Goal: Task Accomplishment & Management: Use online tool/utility

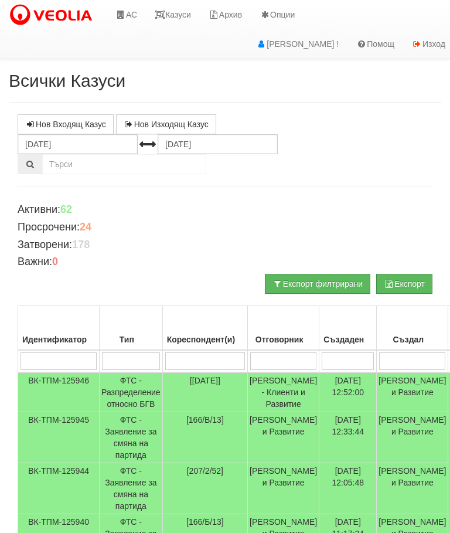
click at [181, 12] on link "Казуси" at bounding box center [173, 14] width 54 height 29
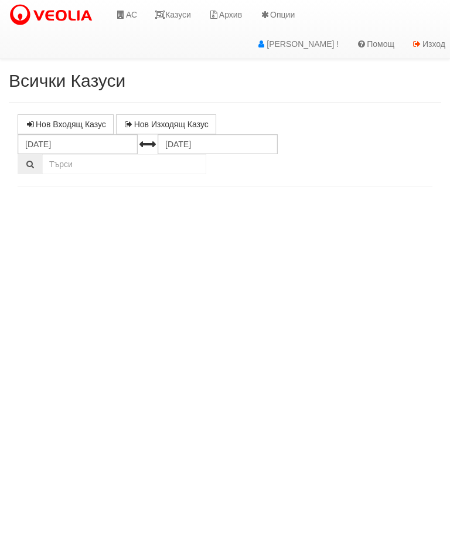
select select "10"
select select "1"
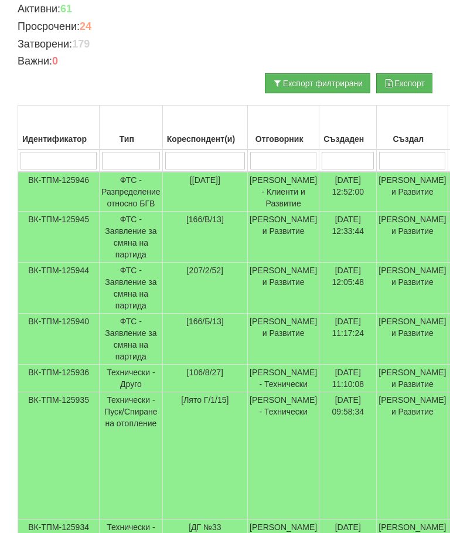
scroll to position [201, 0]
click at [124, 392] on td "Технически - Друго" at bounding box center [131, 379] width 63 height 28
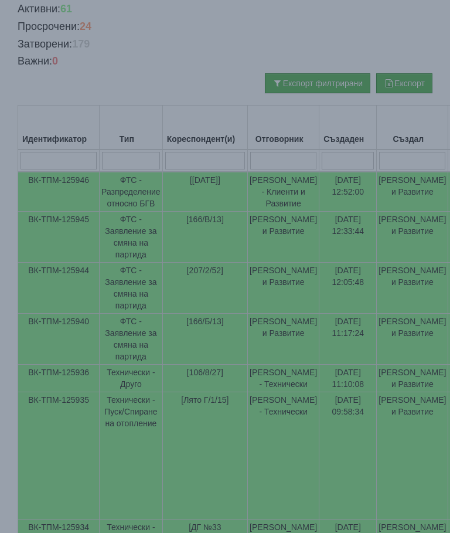
select select "10"
select select "1"
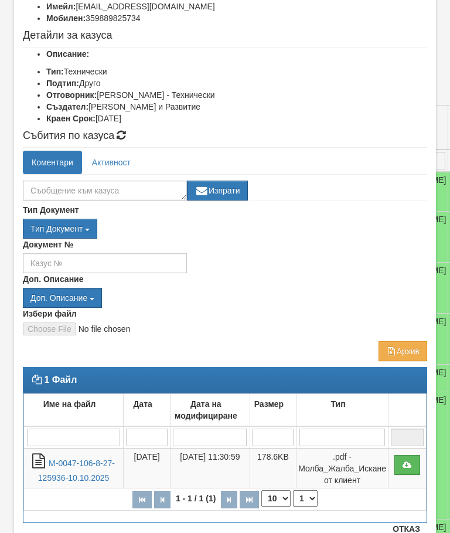
scroll to position [121, 0]
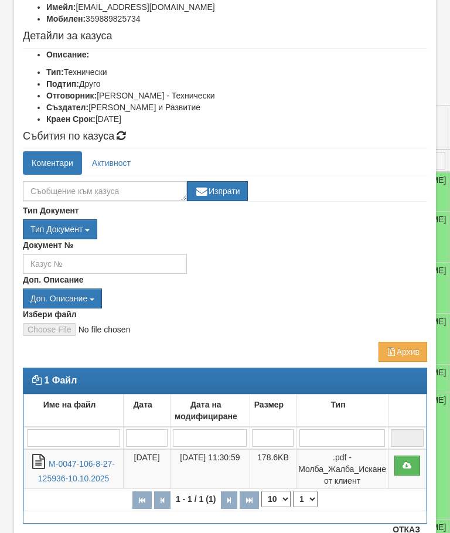
click at [70, 470] on link "М-0047-106-8-27-125936-10.10.2025" at bounding box center [76, 471] width 77 height 24
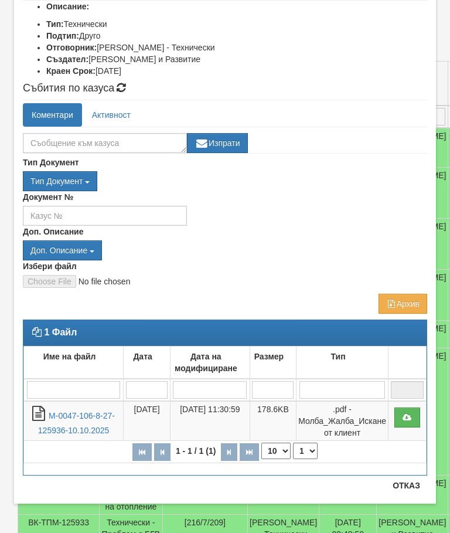
scroll to position [169, 0]
click at [414, 492] on button "Отказ" at bounding box center [407, 485] width 42 height 19
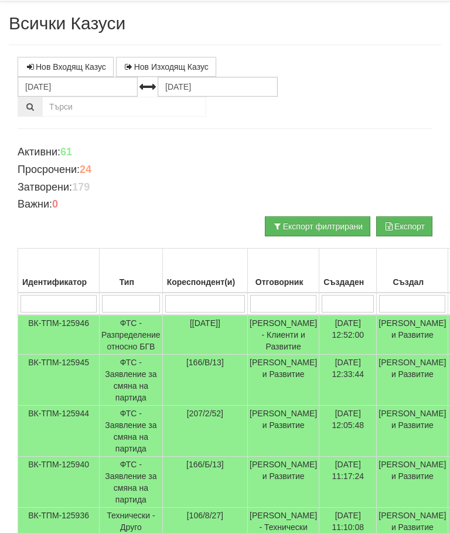
scroll to position [0, 0]
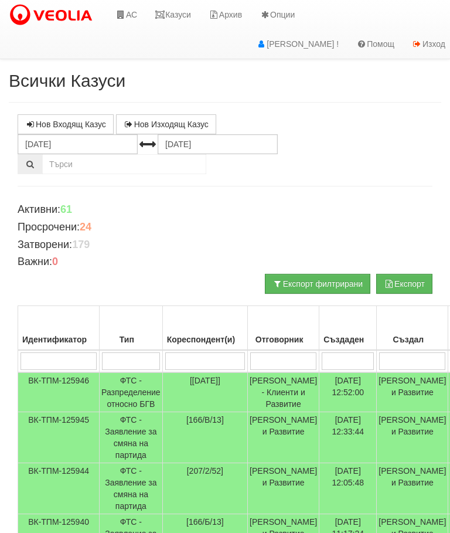
click at [124, 13] on icon at bounding box center [121, 15] width 11 height 8
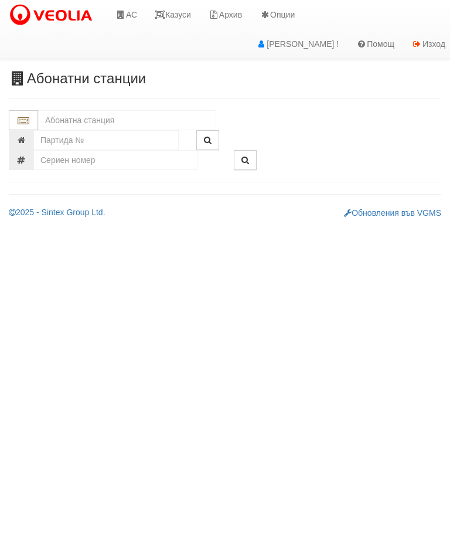
click at [67, 121] on input "text" at bounding box center [127, 120] width 178 height 20
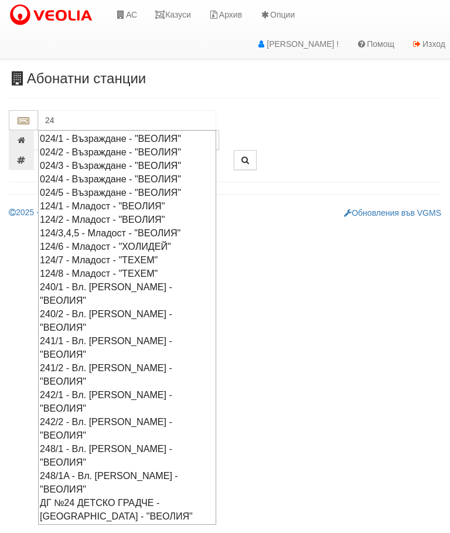
click at [56, 192] on div "024/5 - Възраждане - "ВЕОЛИЯ"" at bounding box center [127, 192] width 175 height 13
type input "024/5 - Възраждане - "ВЕОЛИЯ""
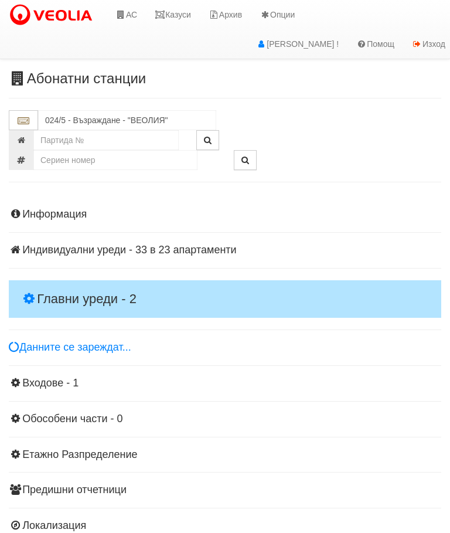
click at [45, 283] on h4 "Главни уреди - 2" at bounding box center [225, 299] width 433 height 38
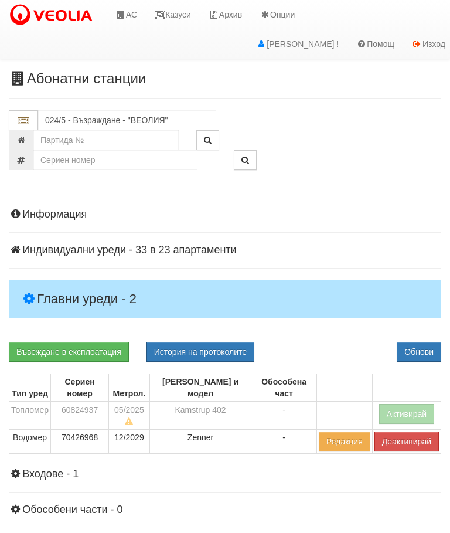
click at [419, 404] on button "Активирай" at bounding box center [407, 414] width 56 height 20
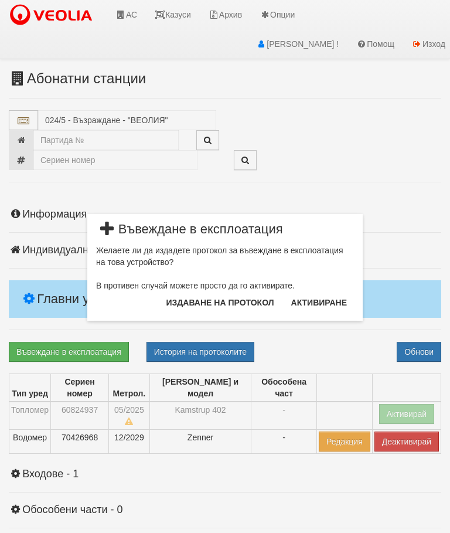
click at [253, 305] on button "Издаване на протокол" at bounding box center [221, 302] width 122 height 19
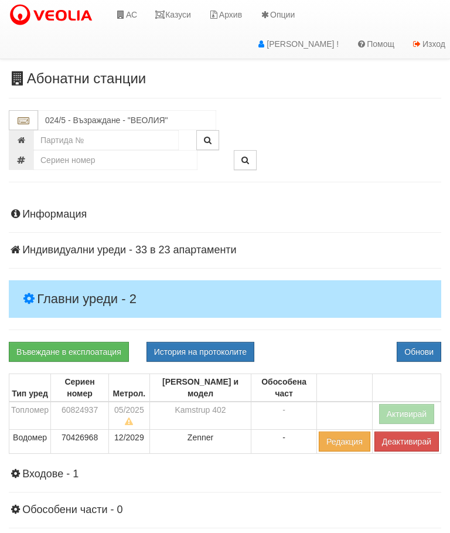
click at [434, 351] on button "Обнови" at bounding box center [419, 352] width 45 height 20
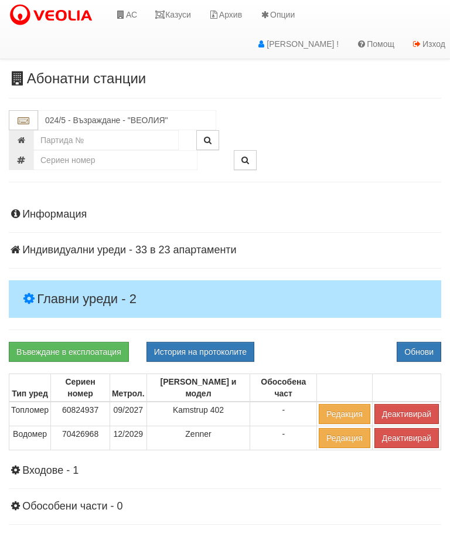
click at [176, 16] on link "Казуси" at bounding box center [173, 14] width 54 height 29
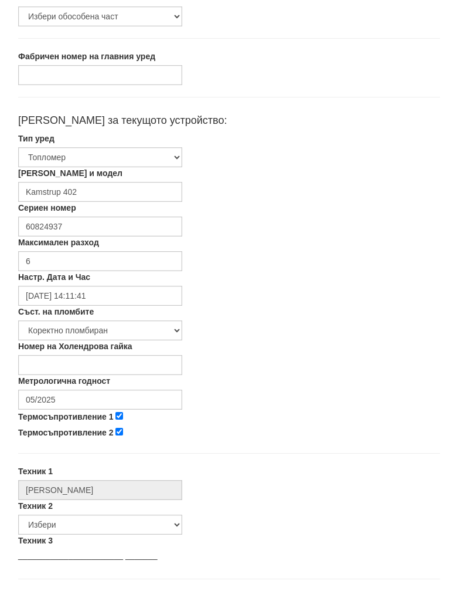
scroll to position [174, 0]
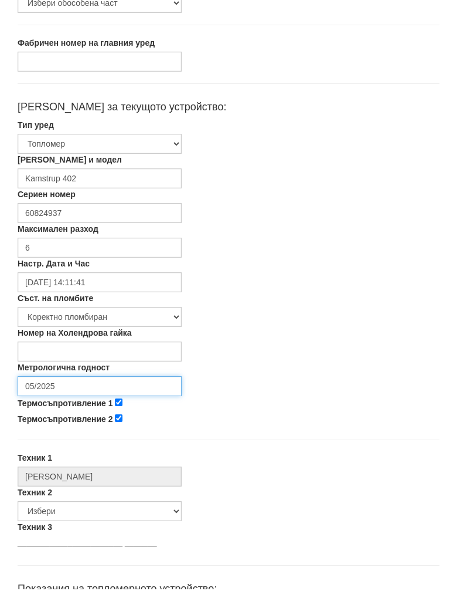
click at [77, 388] on input "05/2025" at bounding box center [100, 398] width 164 height 20
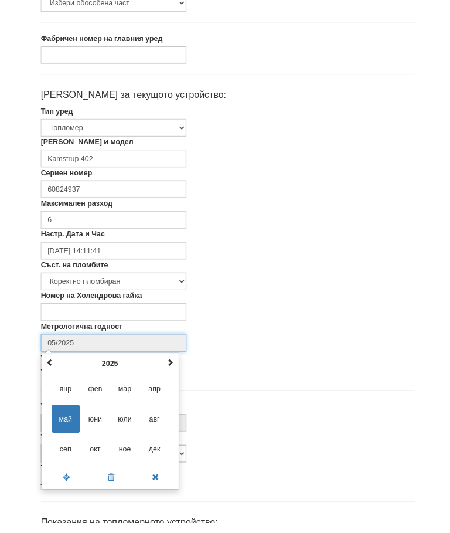
scroll to position [197, 0]
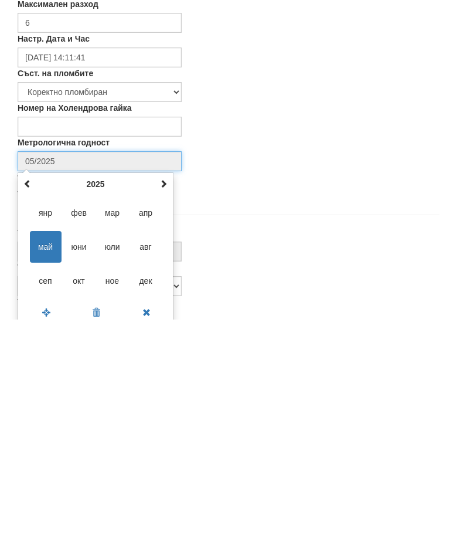
click at [161, 393] on span at bounding box center [164, 397] width 8 height 8
click at [167, 393] on span at bounding box center [164, 397] width 8 height 8
click at [52, 479] on span "сеп" at bounding box center [46, 495] width 32 height 32
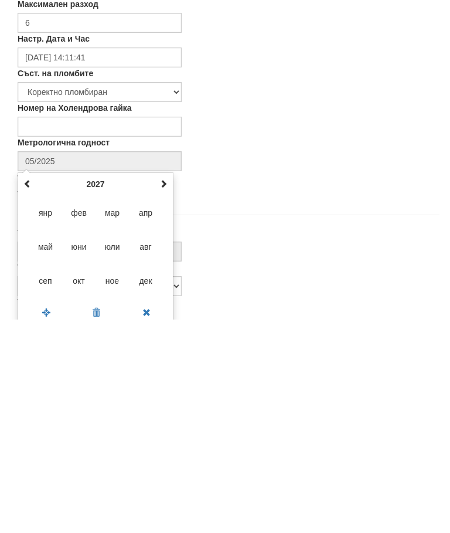
type input "09/2027"
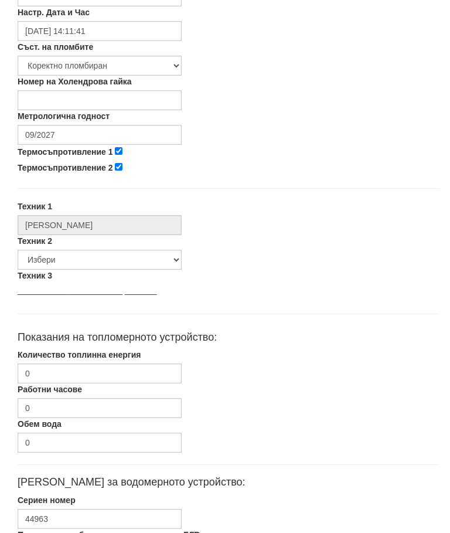
scroll to position [453, 0]
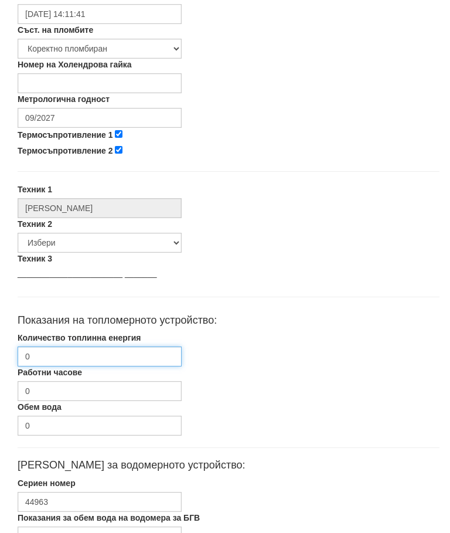
click at [150, 348] on input "0" at bounding box center [100, 357] width 164 height 20
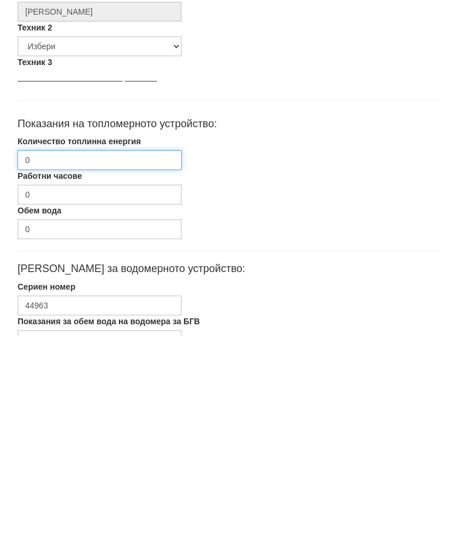
click at [118, 347] on input "0" at bounding box center [100, 357] width 164 height 20
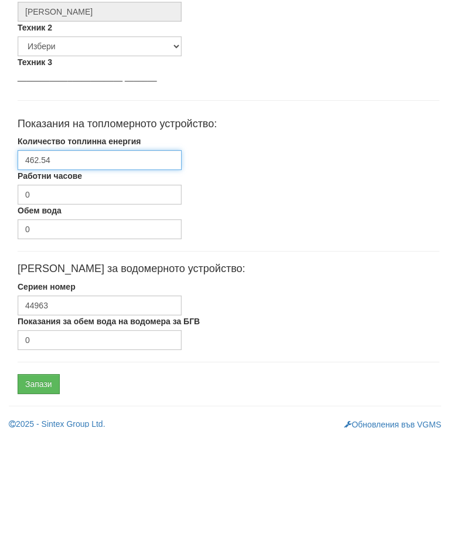
scroll to position [556, 0]
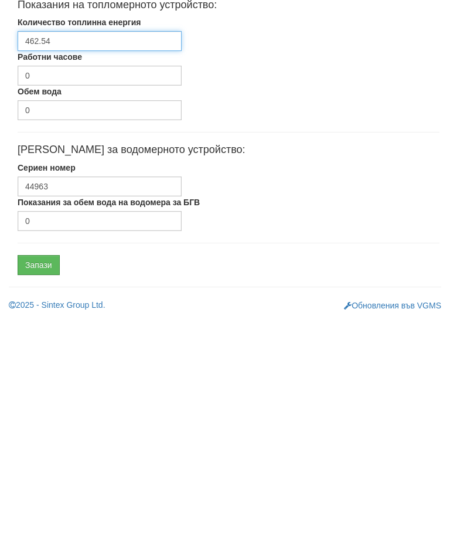
type input "462.54"
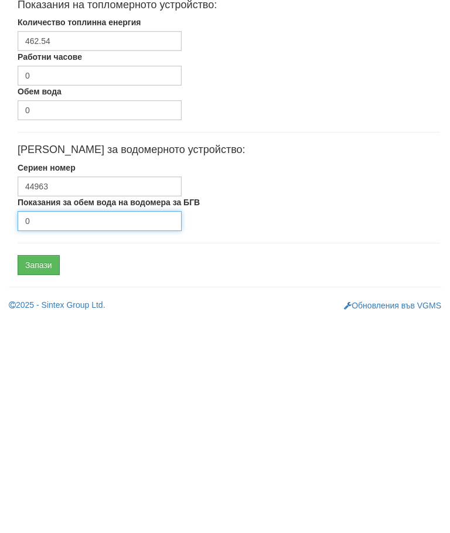
click at [82, 425] on input "0" at bounding box center [100, 435] width 164 height 20
type input "186"
click at [38, 469] on input "Запази" at bounding box center [39, 479] width 42 height 20
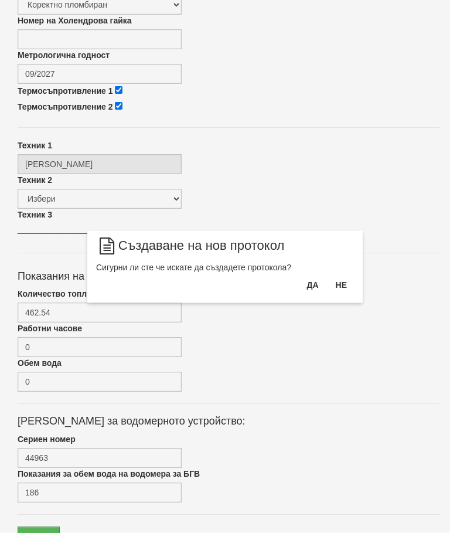
scroll to position [482, 0]
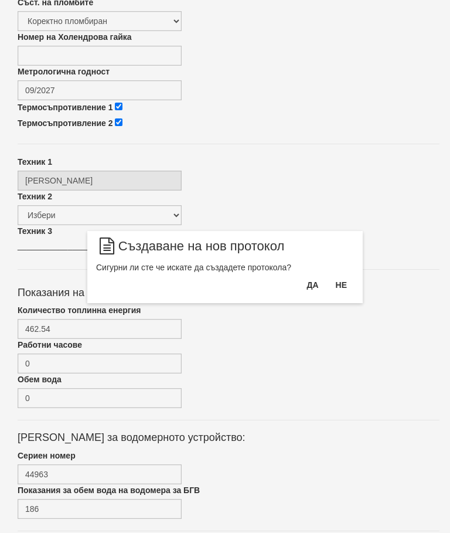
click at [316, 286] on button "Да" at bounding box center [313, 285] width 26 height 19
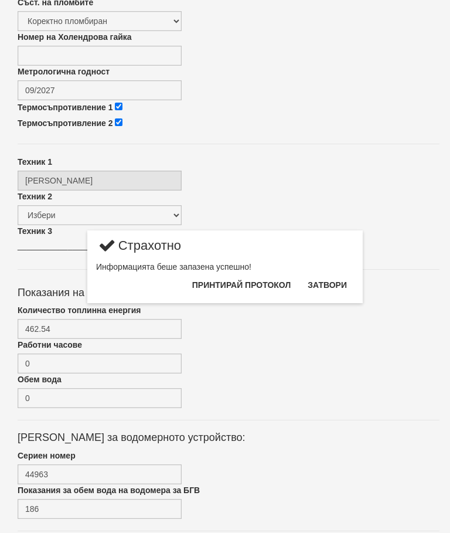
click at [330, 289] on button "Затвори" at bounding box center [327, 285] width 53 height 19
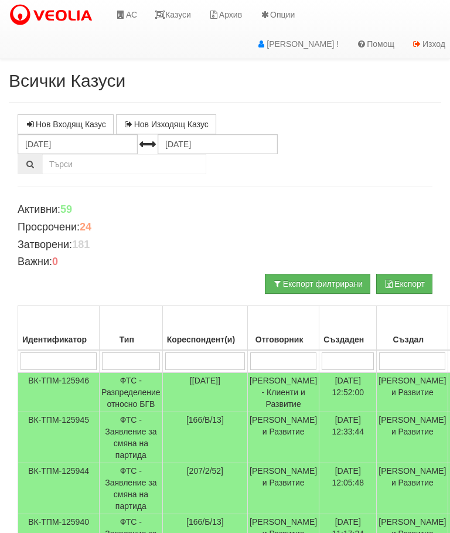
click at [178, 5] on link "Казуси" at bounding box center [173, 14] width 54 height 29
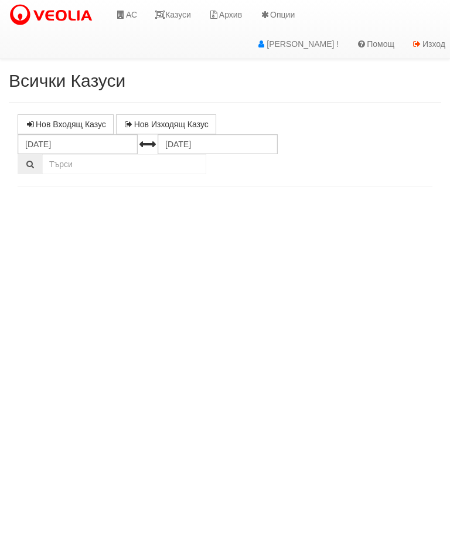
select select "10"
select select "1"
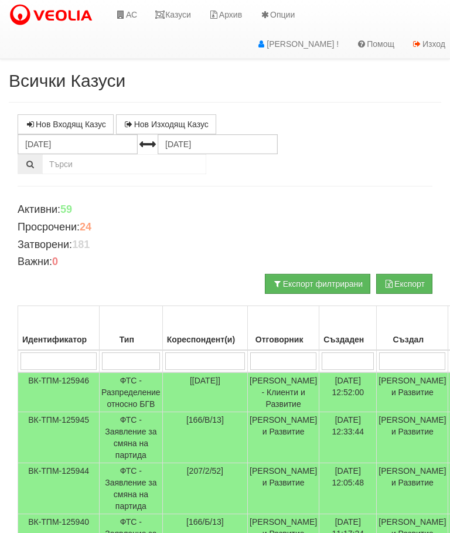
click at [181, 5] on link "Казуси" at bounding box center [173, 14] width 54 height 29
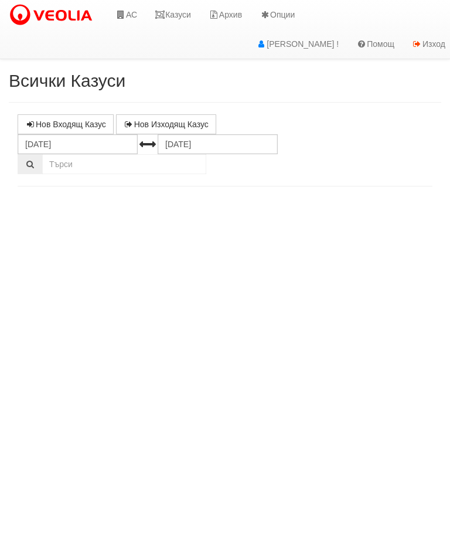
select select "10"
select select "1"
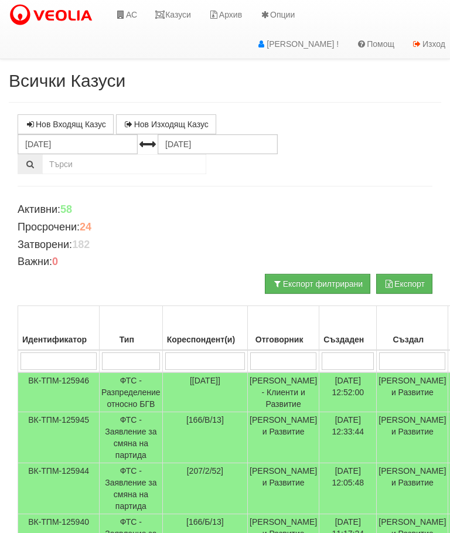
click at [283, 223] on h4 "Просрочени: 24" at bounding box center [225, 228] width 415 height 12
click at [175, 23] on link "Казуси" at bounding box center [173, 14] width 54 height 29
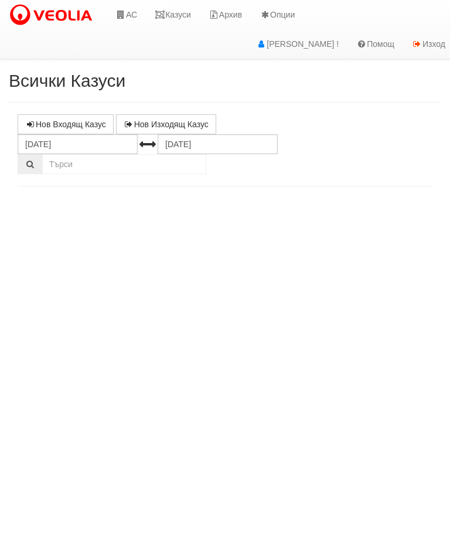
select select "10"
select select "1"
